Goal: Transaction & Acquisition: Download file/media

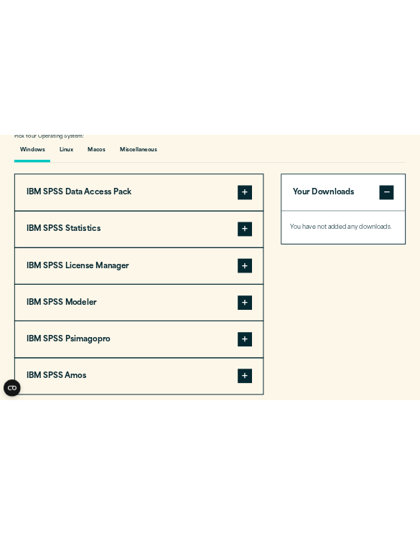
scroll to position [1173, 0]
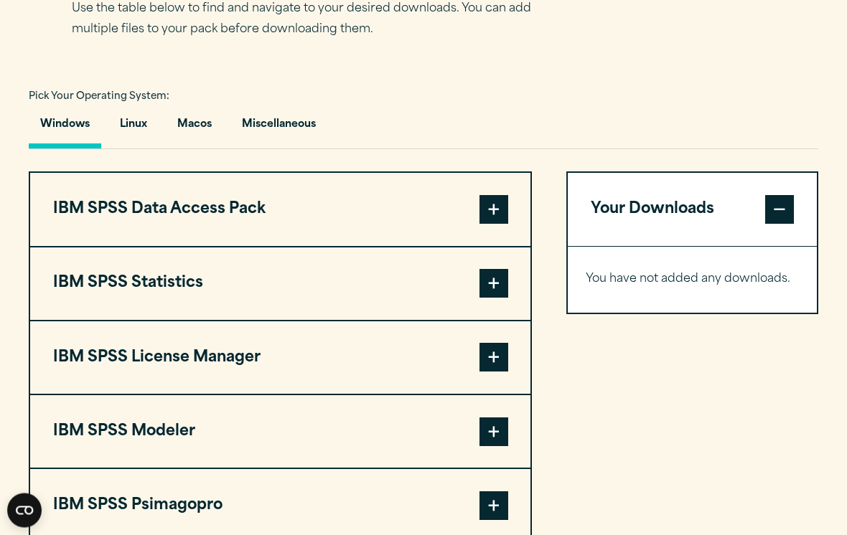
click at [197, 125] on button "Macos" at bounding box center [194, 128] width 57 height 41
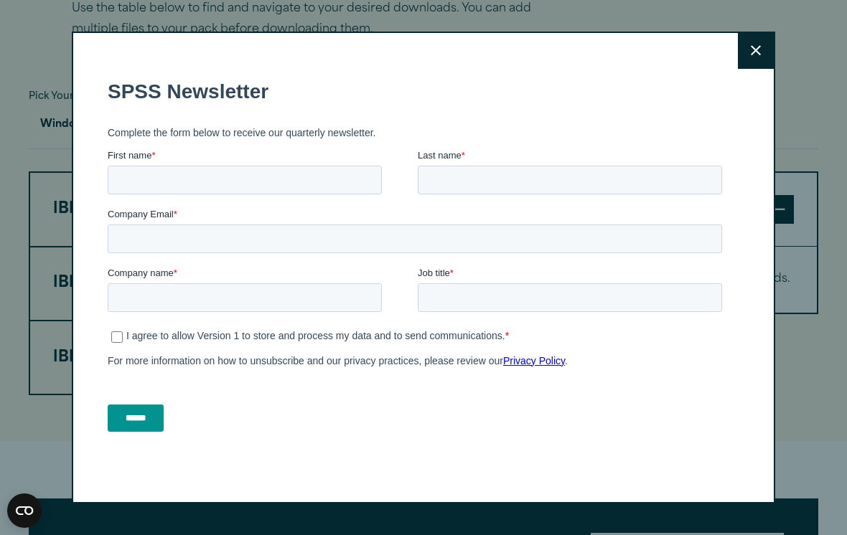
click at [358, 350] on div "I agree to allow Version 1 to store and process my data and to send communicati…" at bounding box center [417, 347] width 620 height 44
click at [762, 65] on button "Close" at bounding box center [756, 51] width 36 height 36
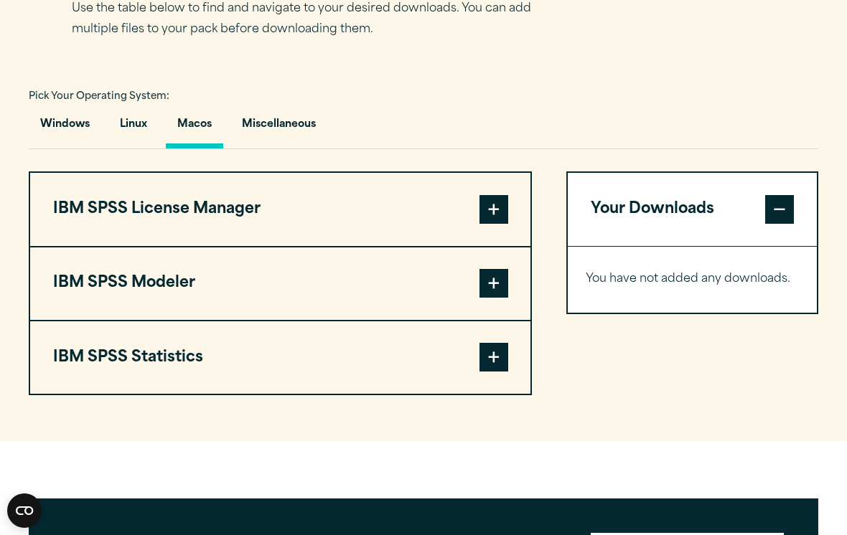
click at [490, 362] on span at bounding box center [493, 357] width 29 height 29
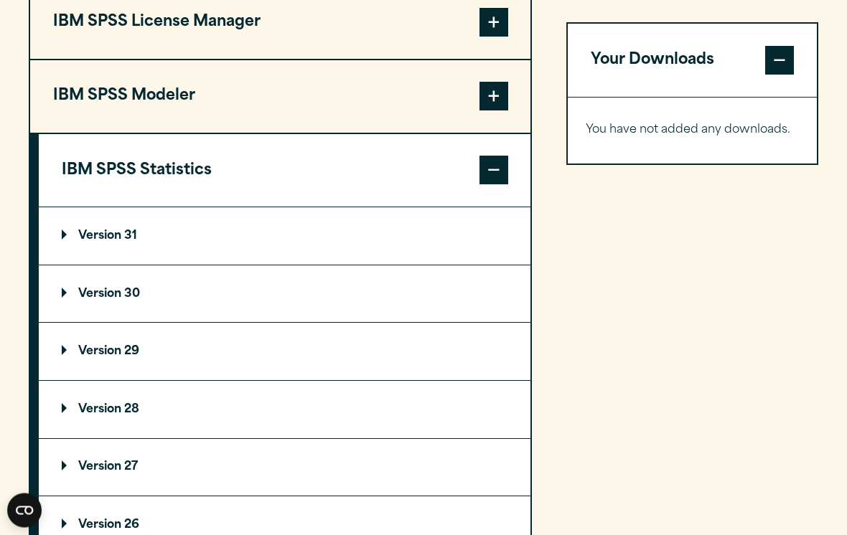
scroll to position [1175, 0]
click at [93, 306] on summary "Version 30" at bounding box center [285, 294] width 492 height 57
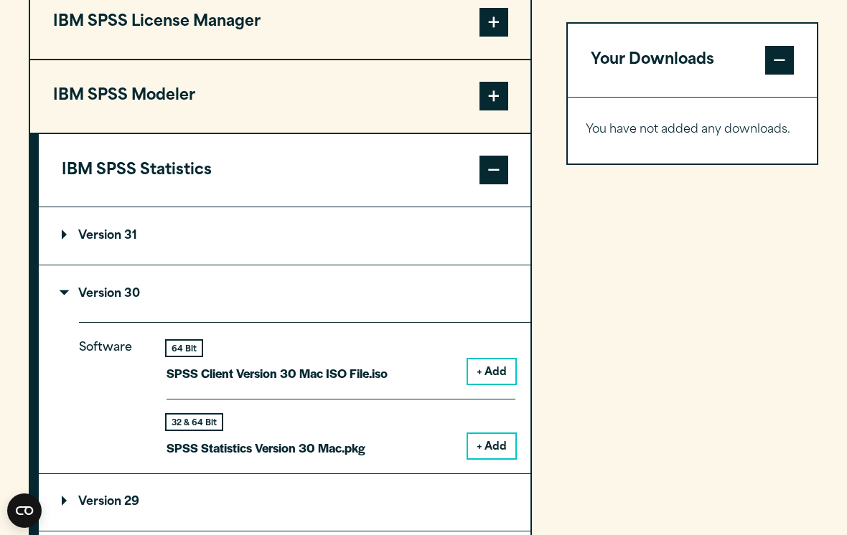
click at [493, 368] on button "+ Add" at bounding box center [491, 372] width 47 height 24
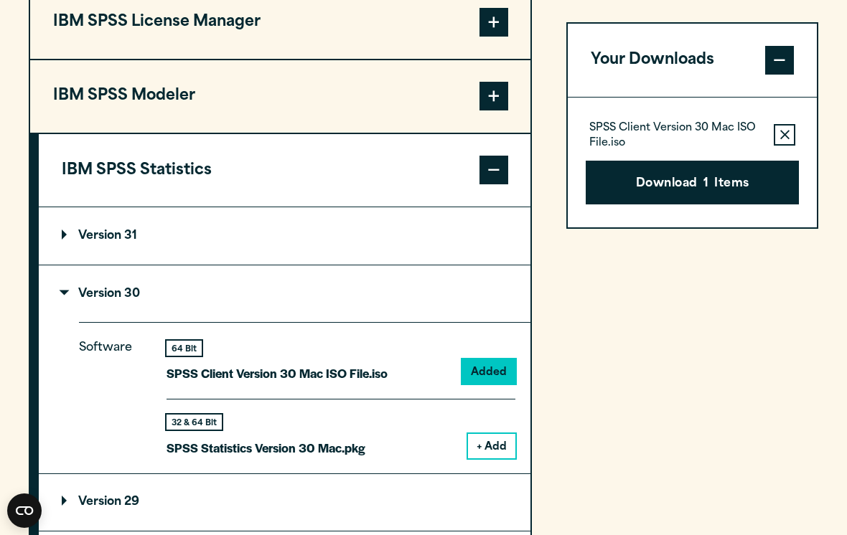
click at [703, 201] on button "Download 1 Items" at bounding box center [693, 183] width 214 height 44
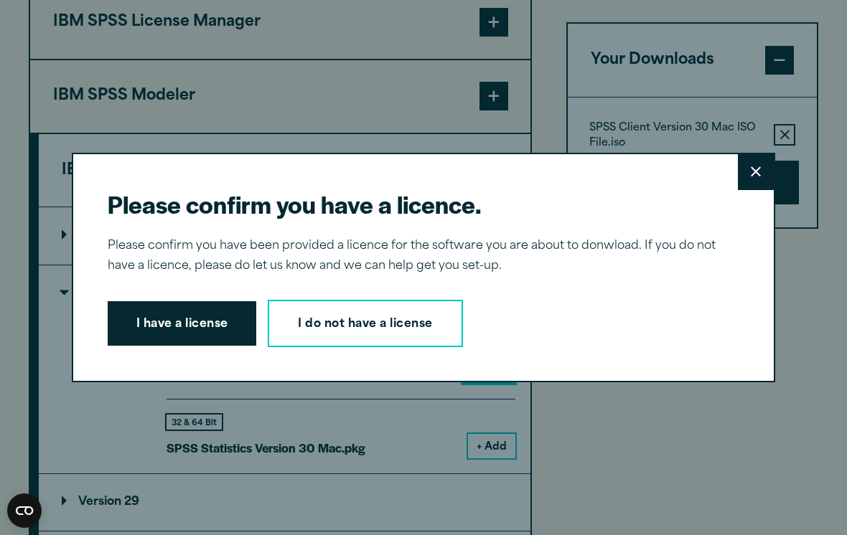
click at [198, 337] on button "I have a license" at bounding box center [182, 323] width 149 height 44
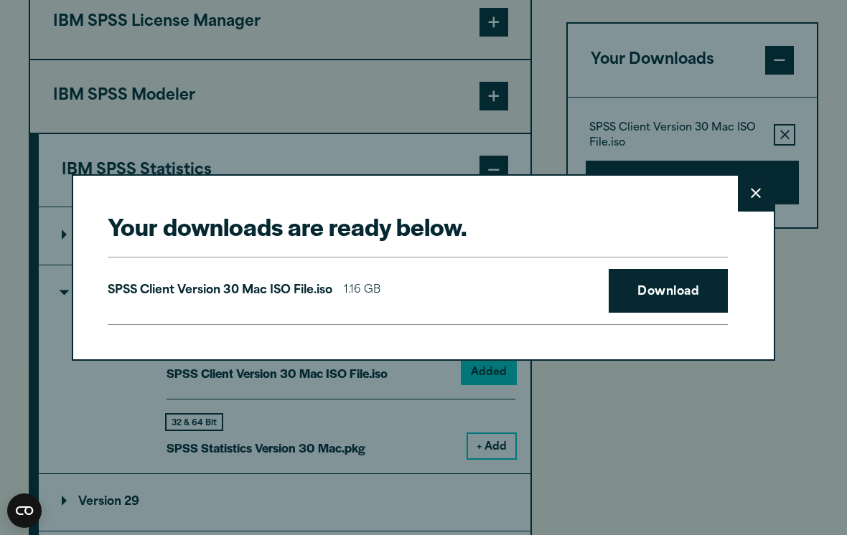
click at [682, 305] on link "Download" at bounding box center [668, 291] width 119 height 44
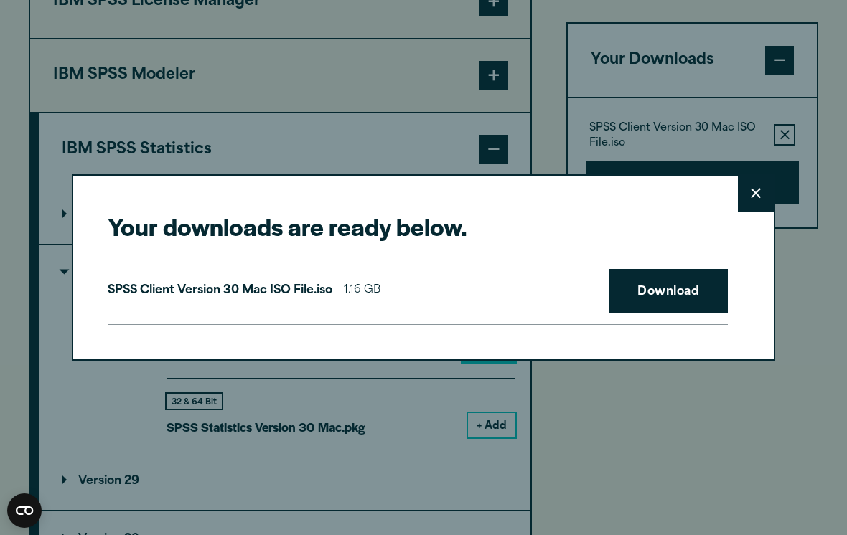
scroll to position [1198, 0]
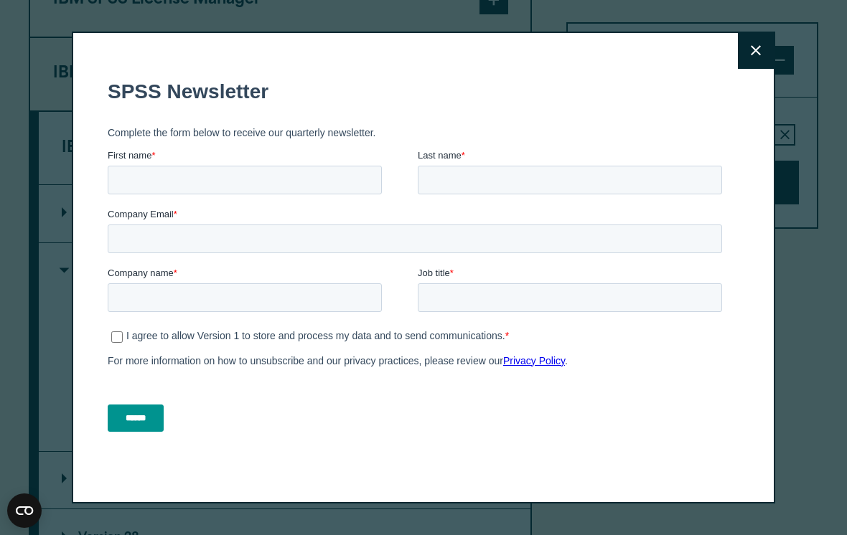
click at [751, 51] on icon at bounding box center [756, 50] width 10 height 11
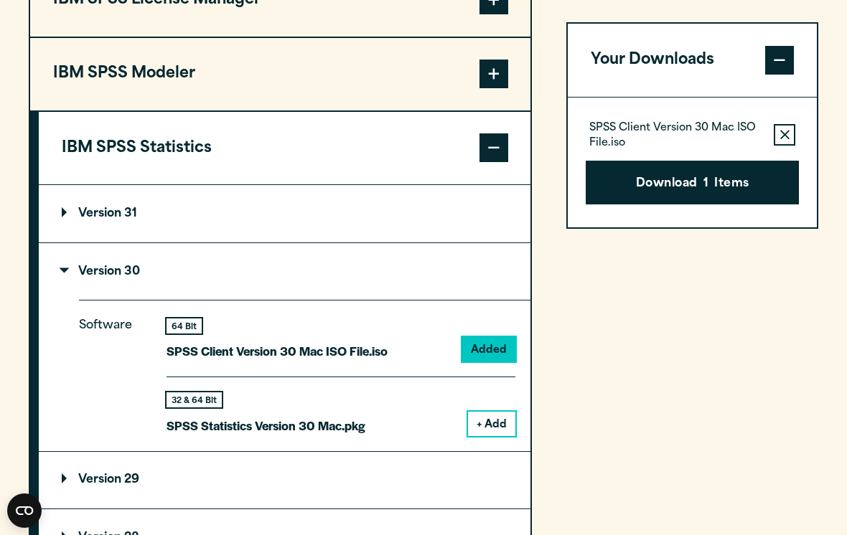
click at [487, 417] on button "+ Add" at bounding box center [491, 424] width 47 height 24
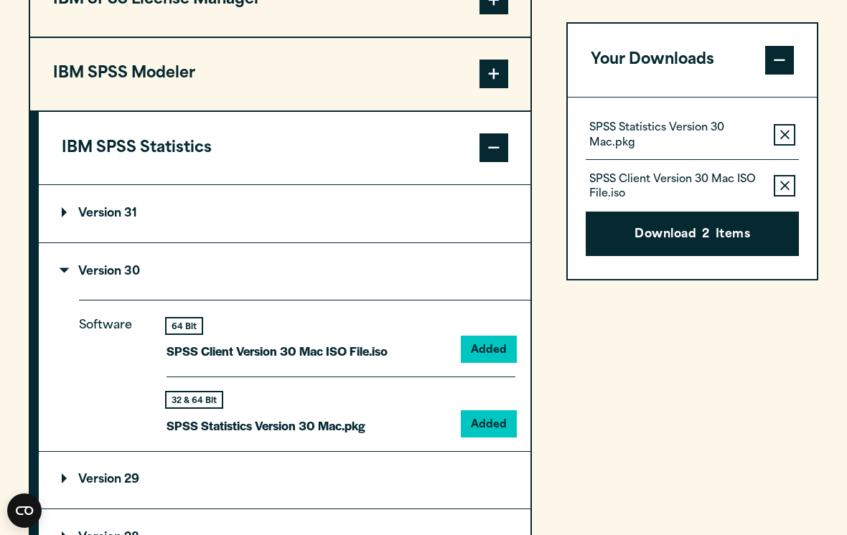
click at [792, 184] on button "Remove this item from your software download list" at bounding box center [785, 187] width 22 height 22
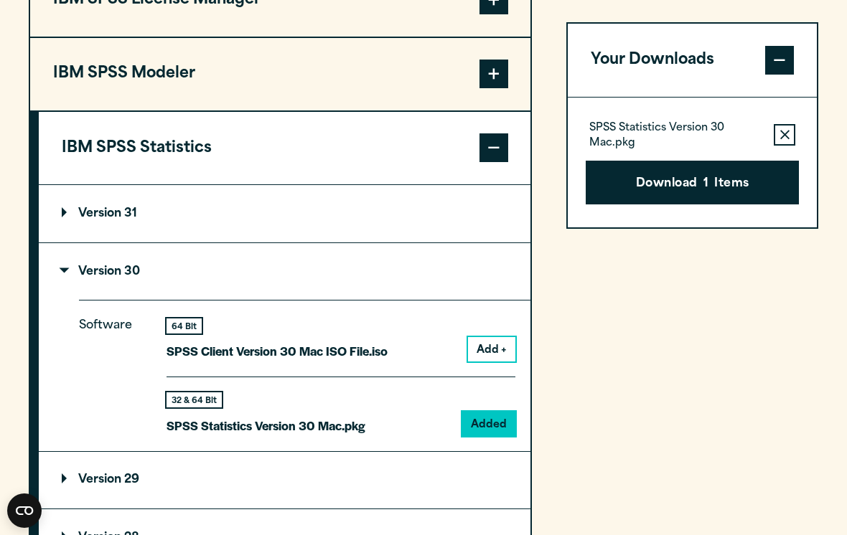
click at [746, 183] on button "Download 1 Items" at bounding box center [693, 183] width 214 height 44
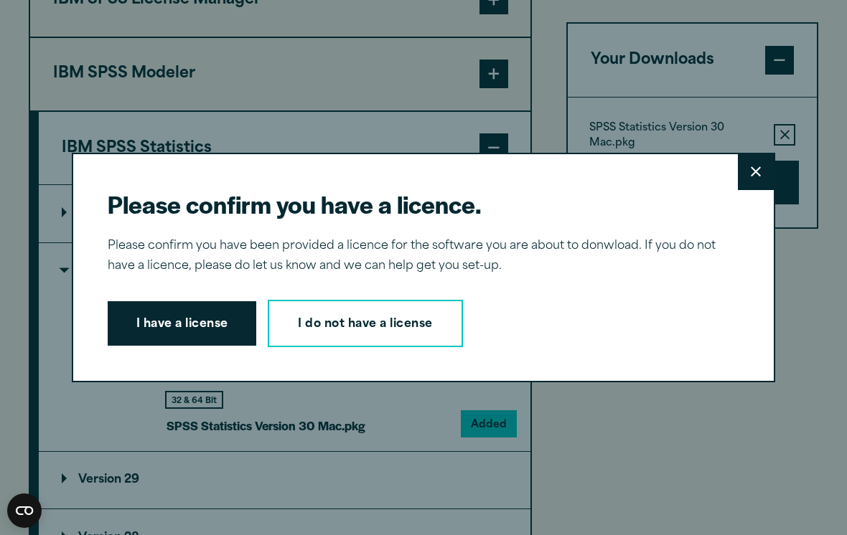
click at [191, 328] on button "I have a license" at bounding box center [182, 323] width 149 height 44
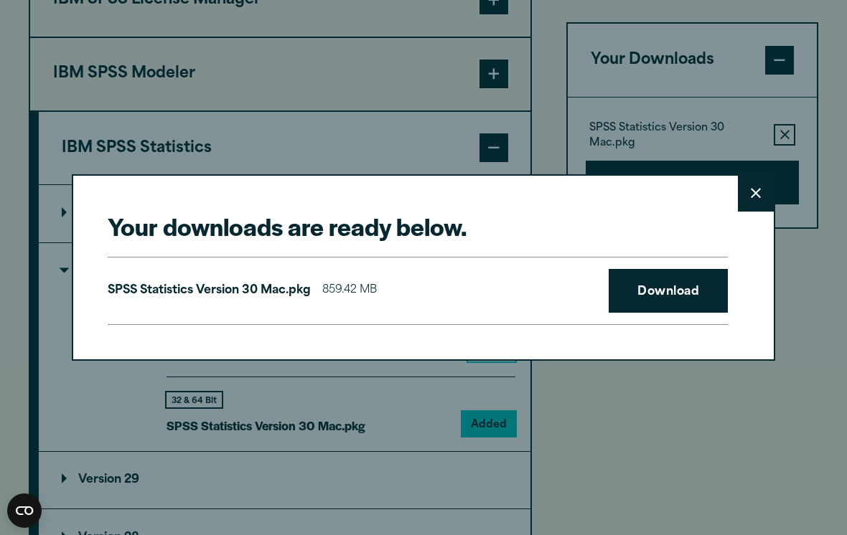
click at [675, 291] on link "Download" at bounding box center [668, 291] width 119 height 44
